Goal: Task Accomplishment & Management: Use online tool/utility

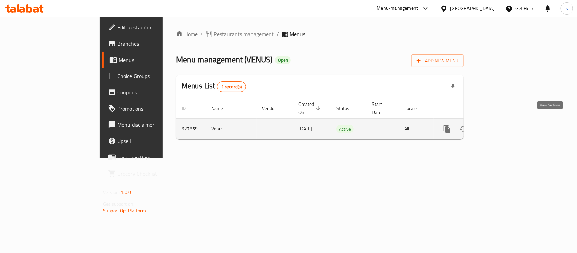
click at [499, 126] on icon "enhanced table" at bounding box center [496, 129] width 6 height 6
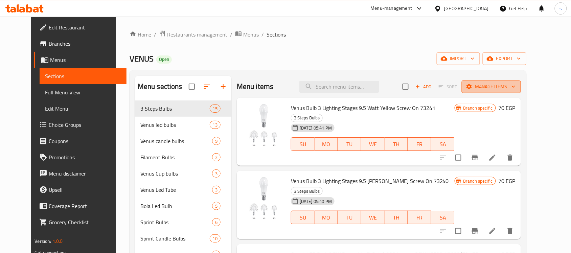
click at [511, 86] on span "Manage items" at bounding box center [491, 87] width 48 height 8
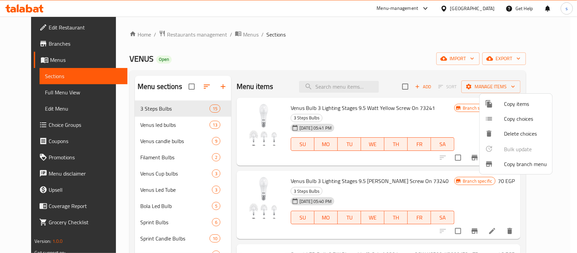
click at [517, 163] on span "Copy branch menu" at bounding box center [525, 164] width 43 height 8
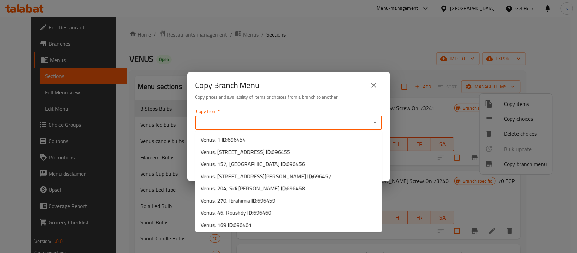
click at [263, 127] on input "Copy from   *" at bounding box center [283, 122] width 171 height 9
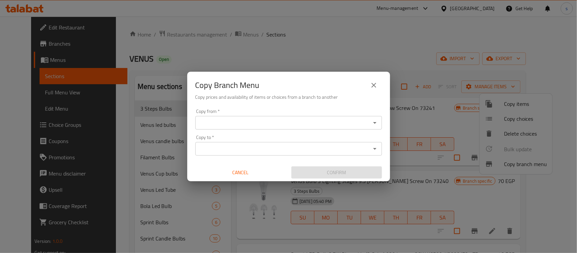
click at [309, 35] on div "Copy Branch Menu Copy prices and availability of items or choices from a branch…" at bounding box center [288, 126] width 577 height 253
click at [374, 84] on icon "close" at bounding box center [374, 85] width 8 height 8
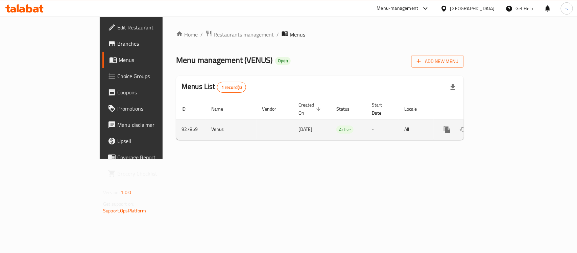
click at [176, 123] on td "927859" at bounding box center [191, 129] width 30 height 21
copy td "927859"
click at [499, 127] on icon "enhanced table" at bounding box center [496, 130] width 6 height 6
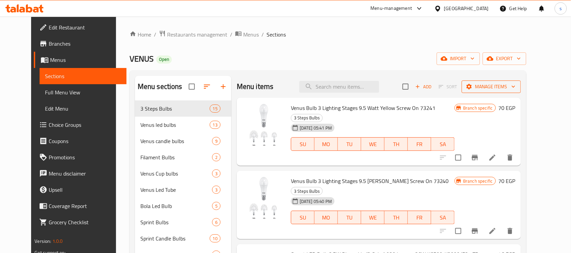
click at [510, 87] on span "Manage items" at bounding box center [491, 87] width 48 height 8
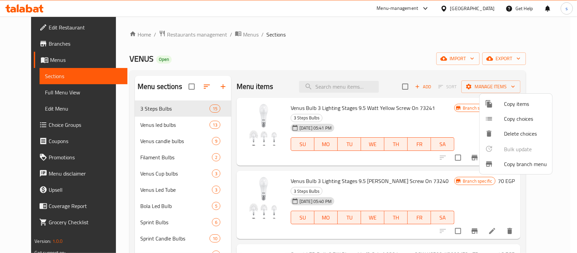
click at [509, 164] on span "Copy branch menu" at bounding box center [525, 164] width 43 height 8
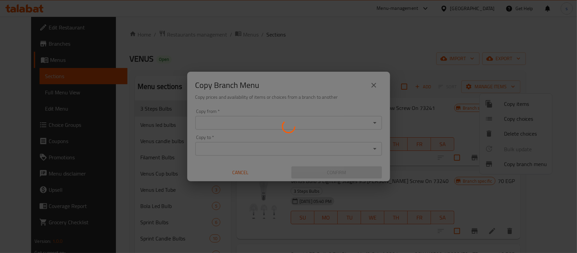
click at [254, 120] on div at bounding box center [288, 126] width 577 height 253
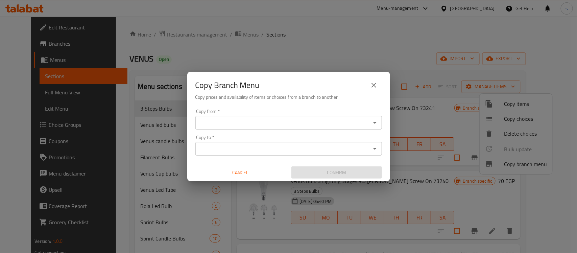
click at [254, 120] on input "Copy from   *" at bounding box center [283, 122] width 171 height 9
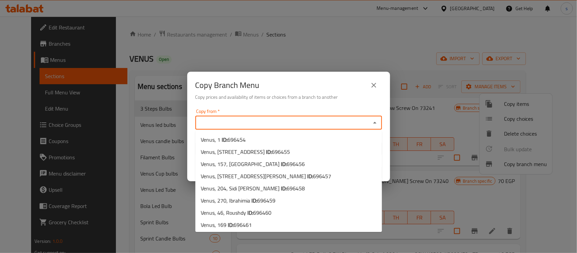
paste input "927859"
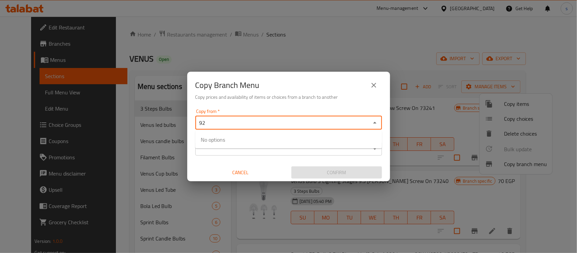
type input "9"
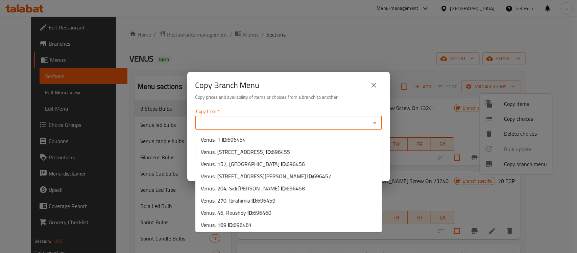
click at [324, 38] on div "Copy Branch Menu Copy prices and availability of items or choices from a branch…" at bounding box center [288, 126] width 577 height 253
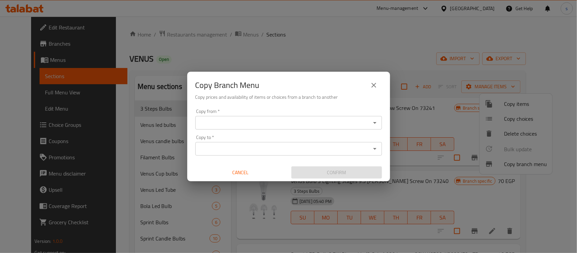
click at [375, 84] on icon "close" at bounding box center [374, 85] width 5 height 5
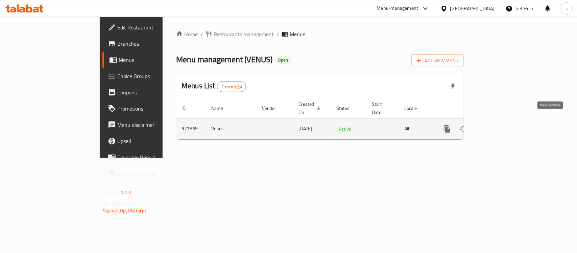
click at [499, 126] on icon "enhanced table" at bounding box center [496, 129] width 6 height 6
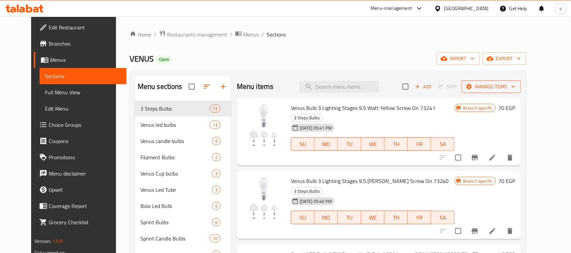
click at [511, 87] on span "Manage items" at bounding box center [491, 87] width 48 height 8
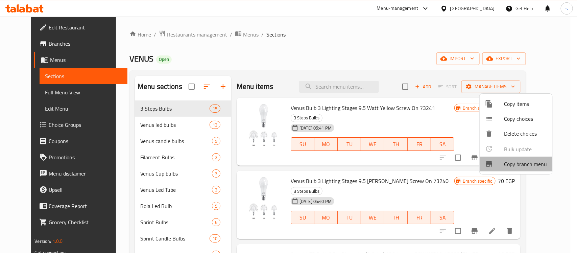
click at [527, 164] on span "Copy branch menu" at bounding box center [525, 164] width 43 height 8
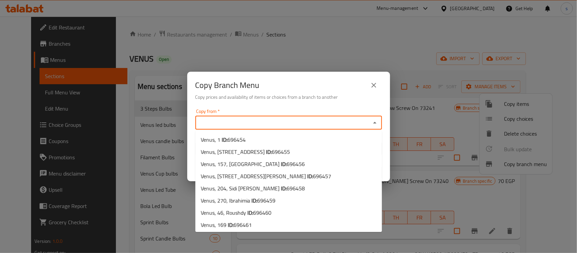
click at [247, 120] on input "Copy from   *" at bounding box center [283, 122] width 171 height 9
paste input "VENUS, 42, El Hadara 2"
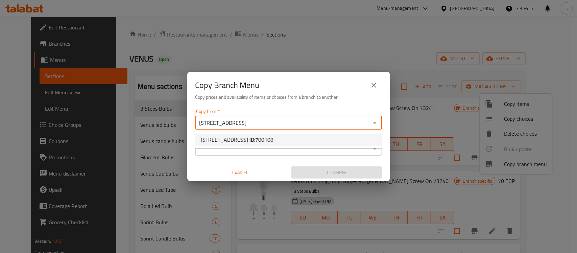
click at [255, 138] on b "ID:" at bounding box center [253, 140] width 6 height 10
type input "VENUS, 42, El Hadara 2"
click at [259, 146] on input "Copy to   *" at bounding box center [283, 148] width 171 height 9
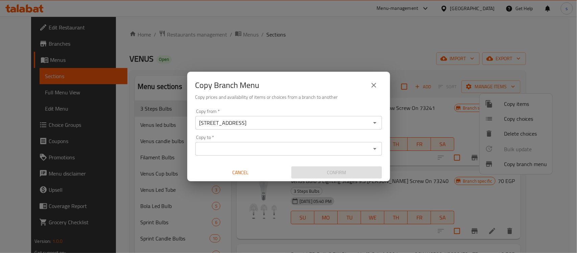
click at [234, 147] on input "Copy to   *" at bounding box center [283, 148] width 171 height 9
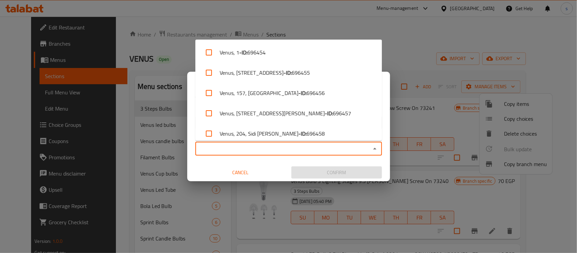
paste input "696489"
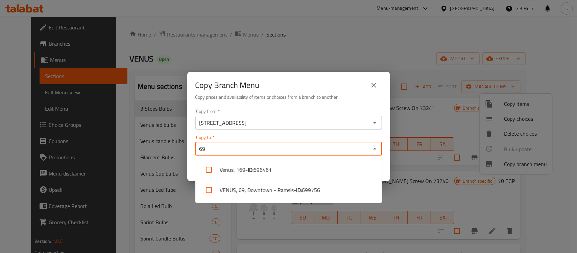
type input "6"
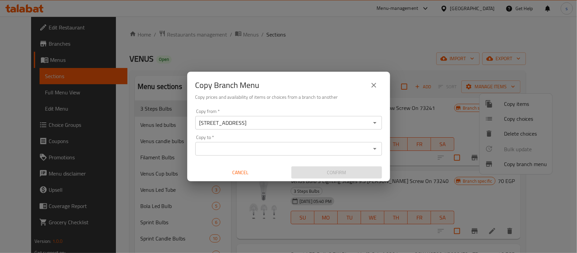
click at [220, 149] on input "Copy to   *" at bounding box center [283, 148] width 171 height 9
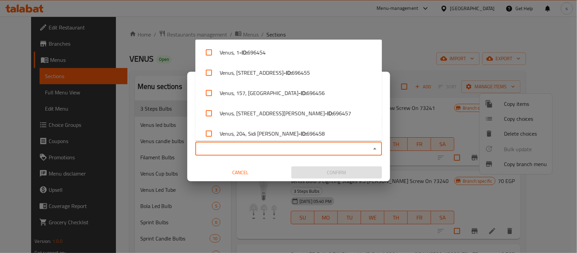
paste input "VENUS, 71"
type input "VENUS"
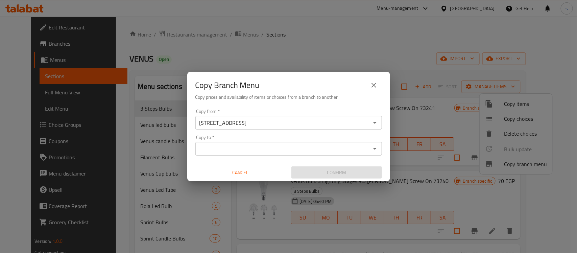
click at [237, 150] on input "Copy to   *" at bounding box center [283, 148] width 171 height 9
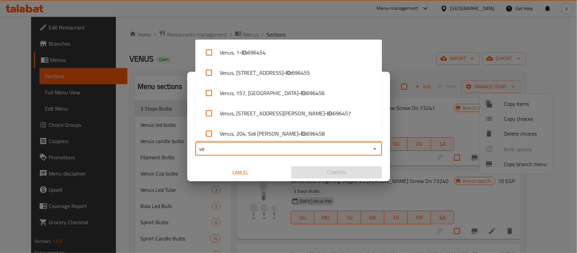
type input "v"
paste input "696489"
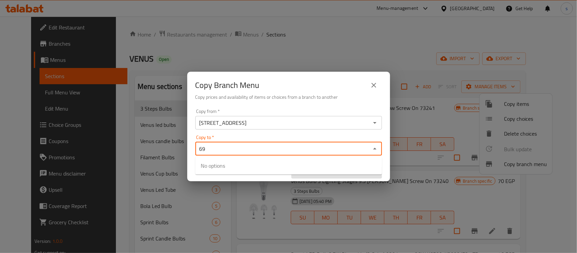
type input "6"
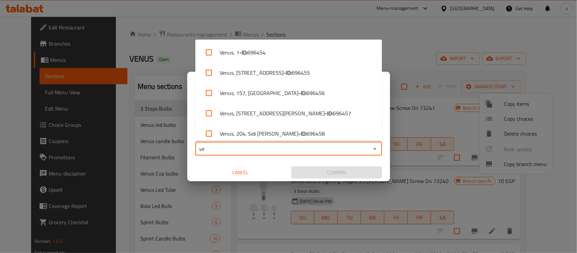
type input "v"
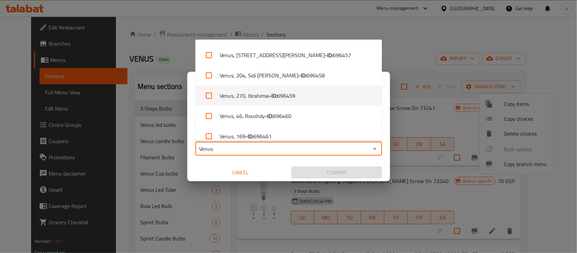
scroll to position [100, 0]
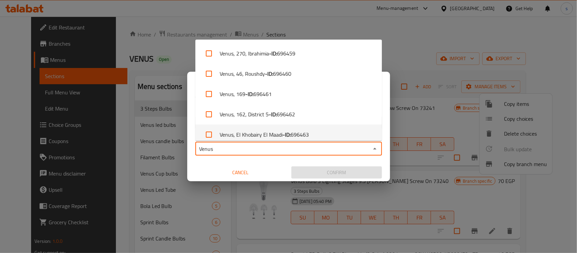
click at [239, 149] on input "Venus" at bounding box center [283, 148] width 171 height 9
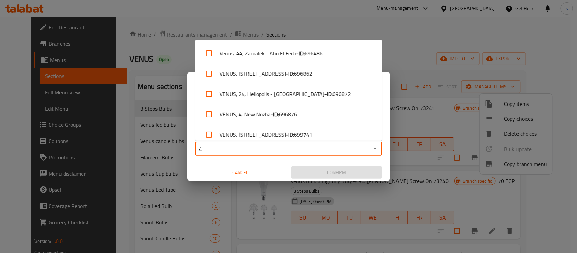
scroll to position [0, 0]
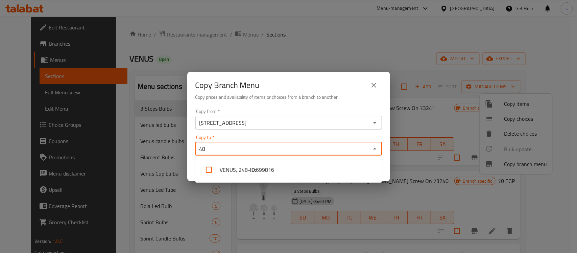
type input "4"
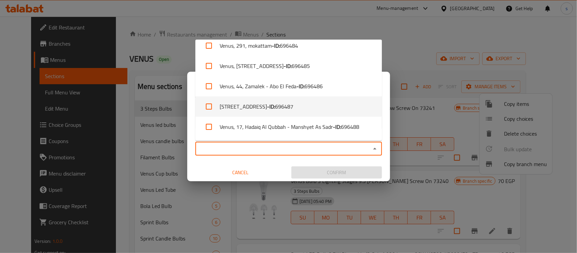
scroll to position [634, 0]
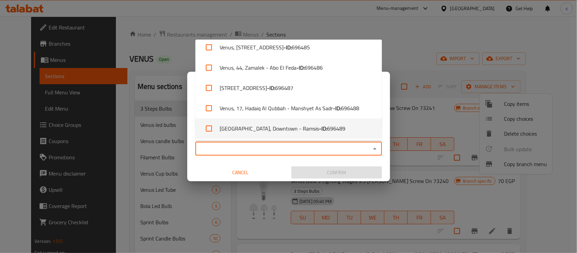
click at [321, 129] on li "Venus, Downtown - Ramsis - ID: 696489" at bounding box center [289, 128] width 187 height 20
checkbox input "true"
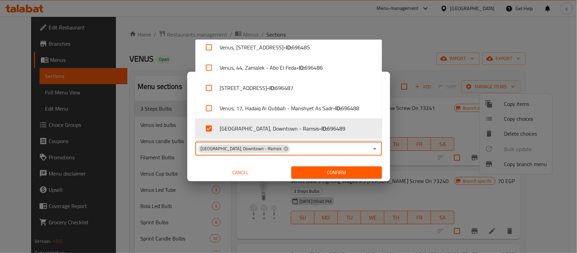
click at [310, 147] on input "Copy to   *" at bounding box center [330, 148] width 78 height 9
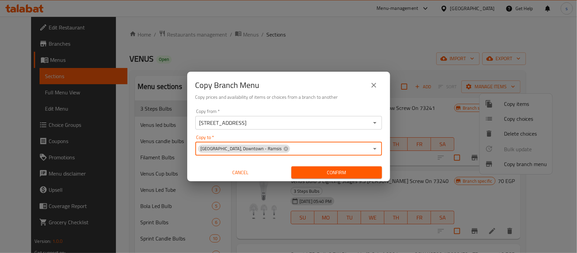
click at [310, 147] on input "Copy to   *" at bounding box center [330, 148] width 78 height 9
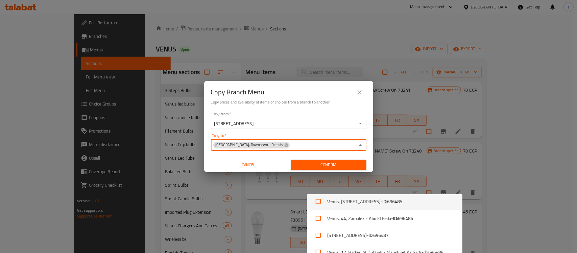
scroll to position [633, 0]
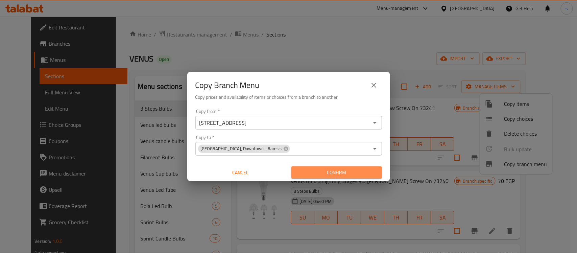
click at [330, 174] on span "Confirm" at bounding box center [337, 172] width 80 height 8
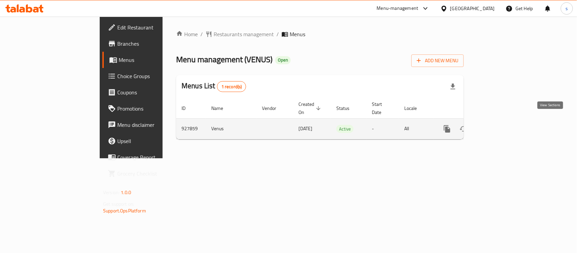
click at [499, 126] on icon "enhanced table" at bounding box center [496, 129] width 6 height 6
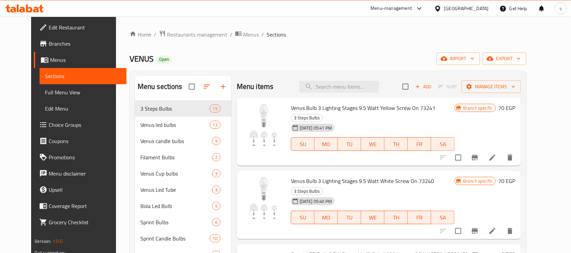
click at [45, 92] on span "Full Menu View" at bounding box center [83, 92] width 76 height 8
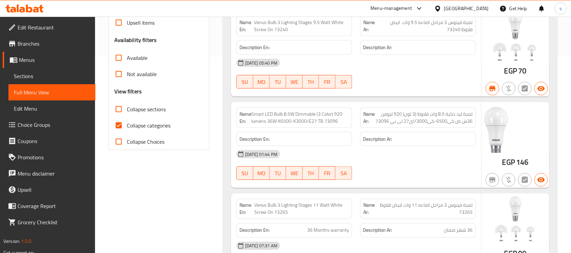
scroll to position [211, 0]
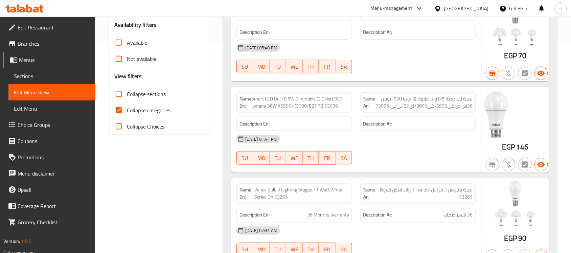
click at [150, 95] on span "Collapse sections" at bounding box center [146, 94] width 39 height 8
click at [127, 95] on input "Collapse sections" at bounding box center [119, 94] width 16 height 16
checkbox input "true"
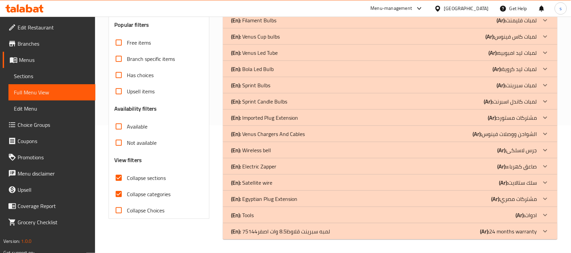
click at [139, 190] on span "Collapse categories" at bounding box center [149, 194] width 44 height 8
click at [127, 186] on input "Collapse categories" at bounding box center [119, 194] width 16 height 16
checkbox input "false"
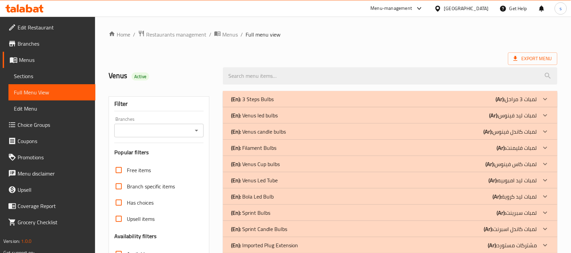
scroll to position [127, 0]
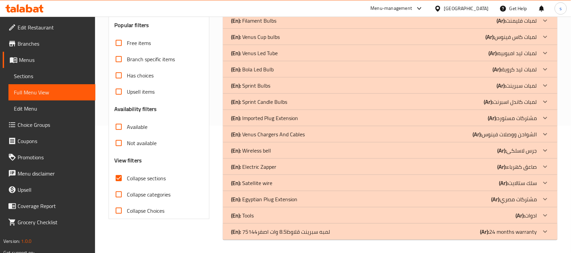
click at [146, 177] on span "Collapse sections" at bounding box center [146, 178] width 39 height 8
click at [127, 177] on input "Collapse sections" at bounding box center [119, 178] width 16 height 16
checkbox input "false"
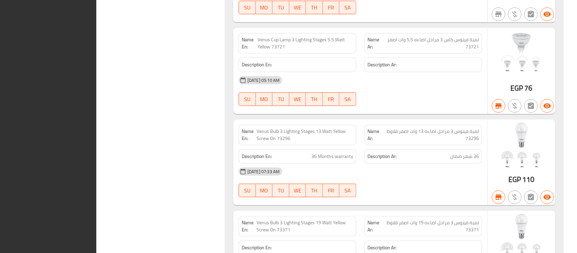
scroll to position [1293, 0]
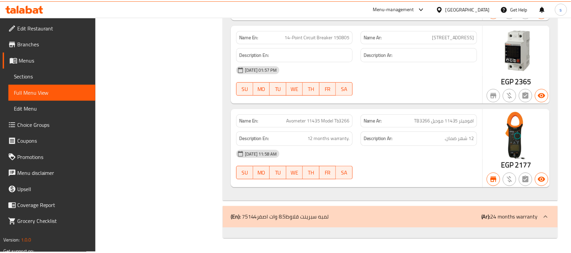
scroll to position [0, 0]
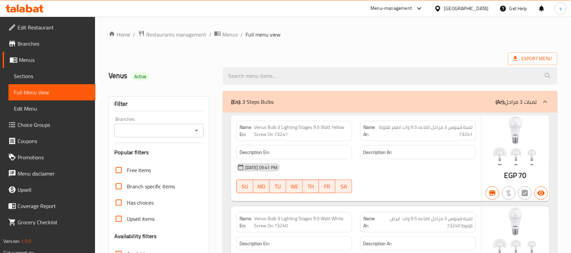
click at [32, 9] on icon at bounding box center [24, 8] width 38 height 8
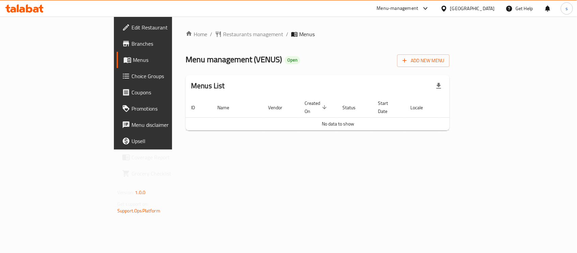
click at [132, 42] on span "Branches" at bounding box center [168, 44] width 73 height 8
click at [133, 60] on span "Menus" at bounding box center [169, 60] width 72 height 8
click at [133, 61] on span "Menus" at bounding box center [169, 60] width 72 height 8
click at [132, 46] on span "Branches" at bounding box center [168, 44] width 73 height 8
click at [133, 61] on span "Menus" at bounding box center [169, 60] width 72 height 8
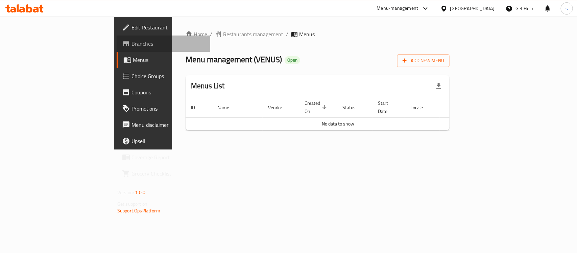
click at [132, 46] on span "Branches" at bounding box center [168, 44] width 73 height 8
click at [132, 44] on span "Branches" at bounding box center [168, 44] width 73 height 8
click at [132, 45] on span "Branches" at bounding box center [168, 44] width 73 height 8
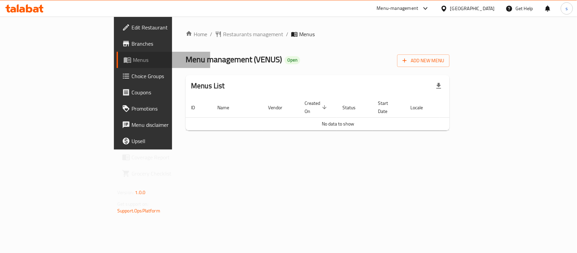
click at [133, 58] on span "Menus" at bounding box center [169, 60] width 72 height 8
click at [132, 44] on span "Branches" at bounding box center [168, 44] width 73 height 8
click at [132, 42] on span "Branches" at bounding box center [168, 44] width 73 height 8
click at [132, 41] on span "Branches" at bounding box center [168, 44] width 73 height 8
